Goal: Transaction & Acquisition: Book appointment/travel/reservation

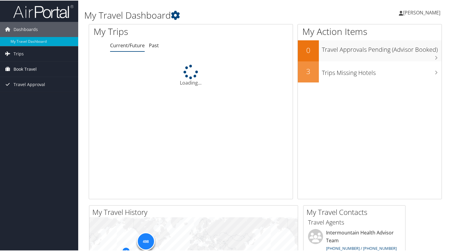
click at [35, 69] on span "Book Travel" at bounding box center [25, 68] width 23 height 15
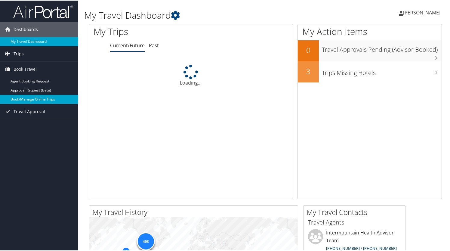
click at [28, 97] on link "Book/Manage Online Trips" at bounding box center [39, 98] width 78 height 9
